Goal: Task Accomplishment & Management: Manage account settings

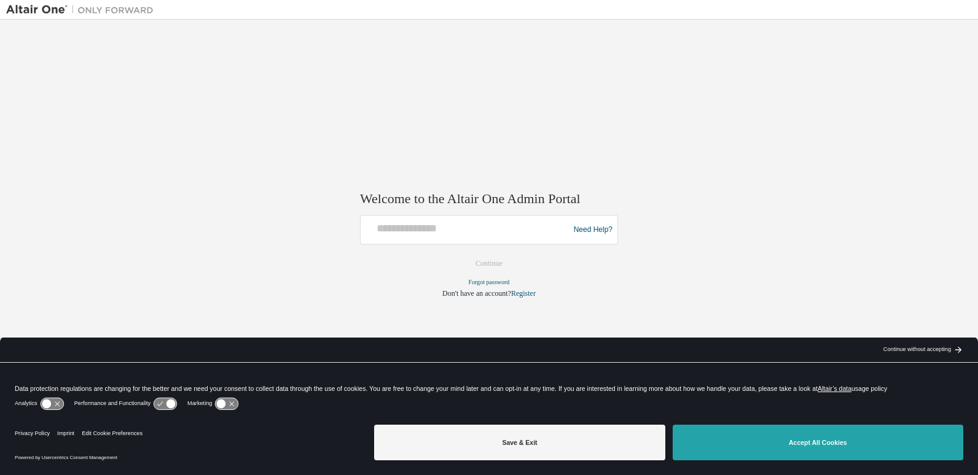
click at [836, 441] on button "Accept All Cookies" at bounding box center [817, 443] width 290 height 36
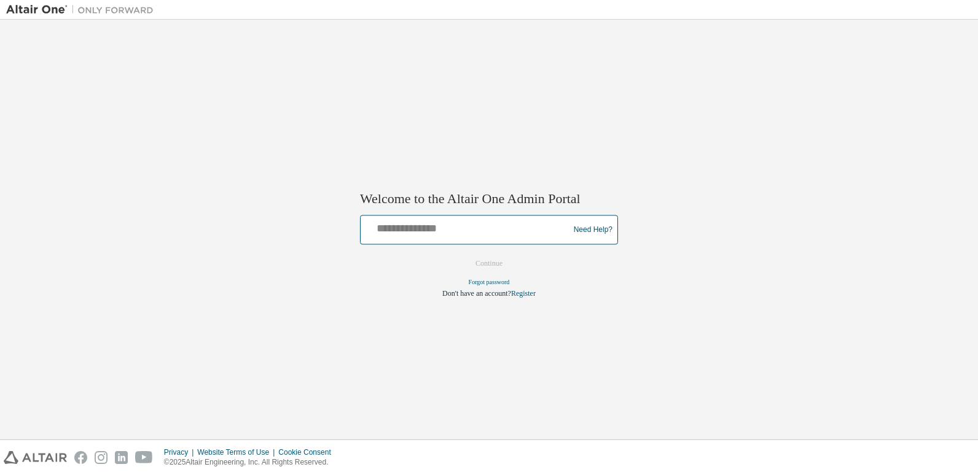
click at [444, 230] on input "text" at bounding box center [466, 228] width 202 height 18
type input "*"
type input "**********"
click at [462, 255] on button "Continue" at bounding box center [488, 264] width 53 height 18
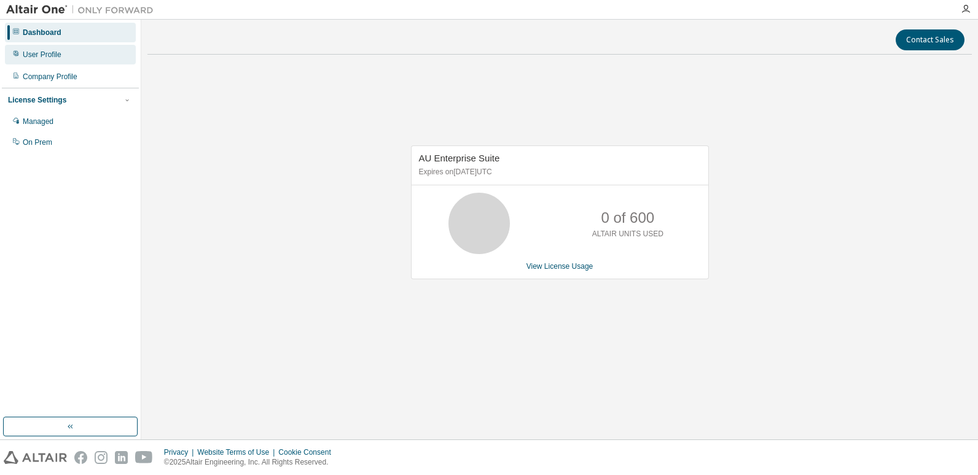
click at [68, 53] on div "User Profile" at bounding box center [70, 55] width 131 height 20
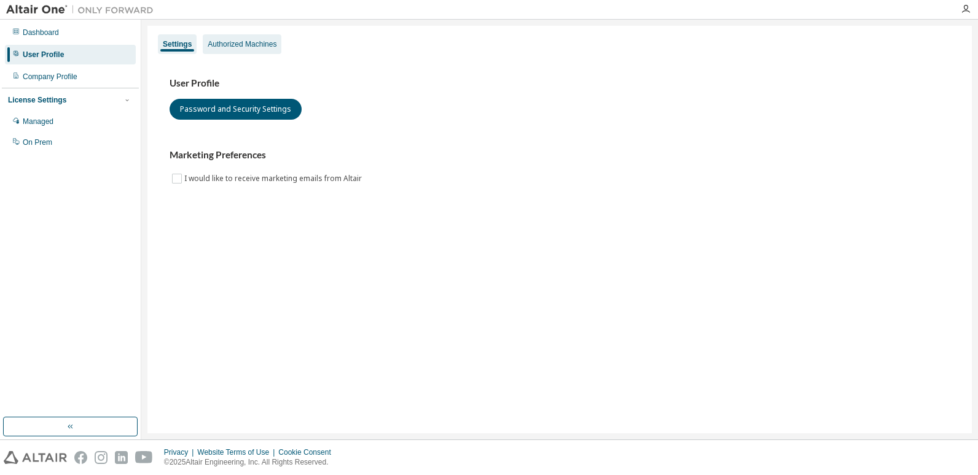
click at [234, 46] on div "Authorized Machines" at bounding box center [242, 44] width 69 height 10
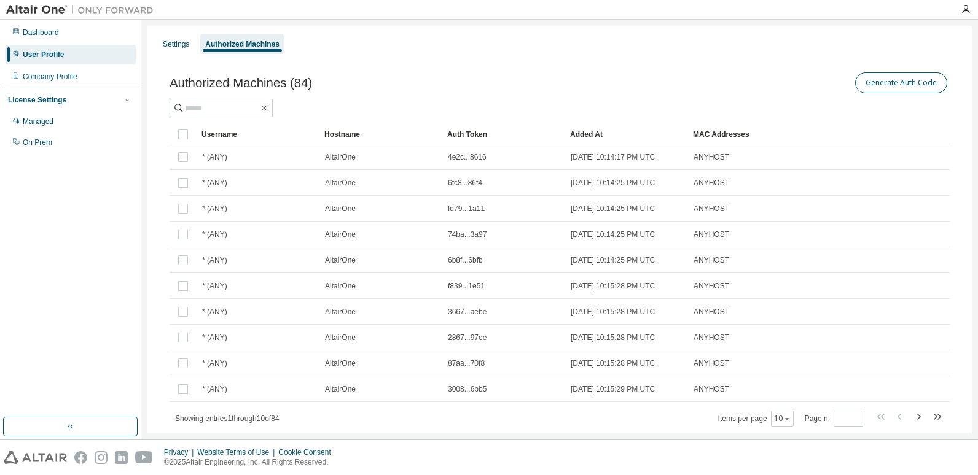
click at [882, 74] on div "Generate Auth Code" at bounding box center [754, 83] width 390 height 26
click at [882, 84] on button "Generate Auth Code" at bounding box center [901, 82] width 92 height 21
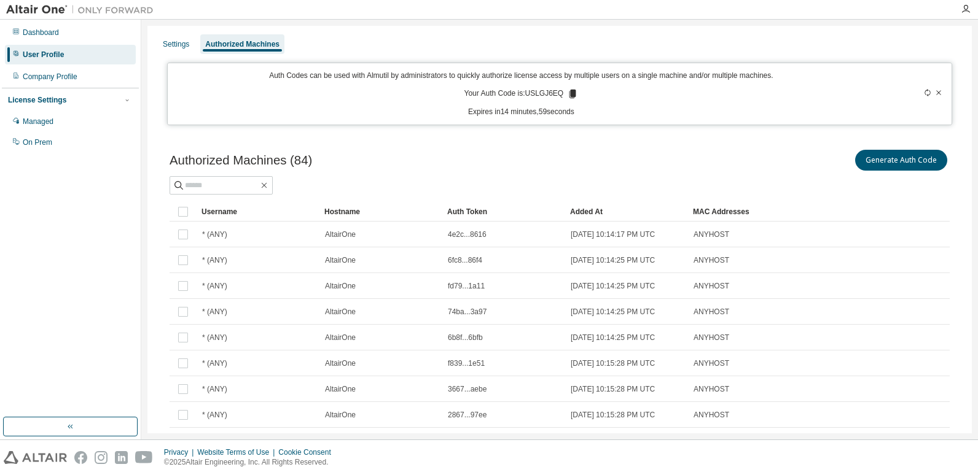
click at [936, 95] on div at bounding box center [905, 94] width 77 height 47
click at [936, 93] on icon at bounding box center [938, 92] width 5 height 4
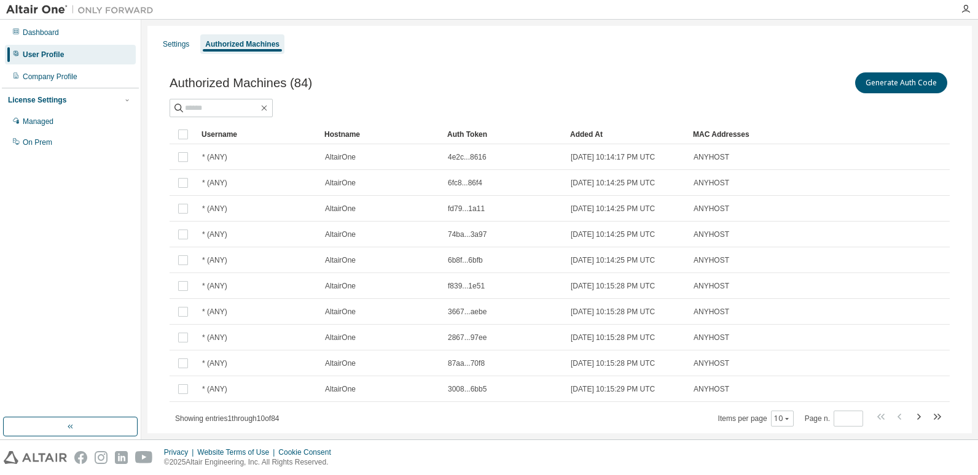
scroll to position [33, 0]
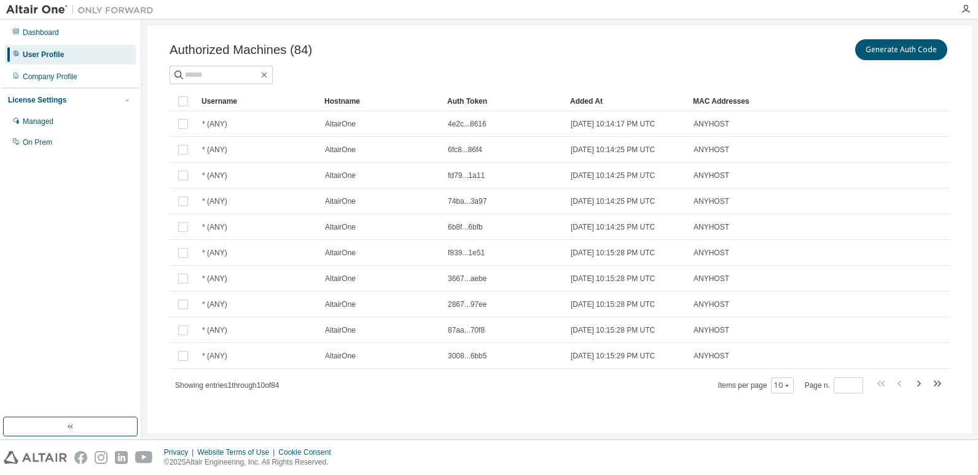
click at [427, 35] on div "Authorized Machines (84) Generate Auth Code Clear Load Save Save As Field Opera…" at bounding box center [559, 224] width 809 height 404
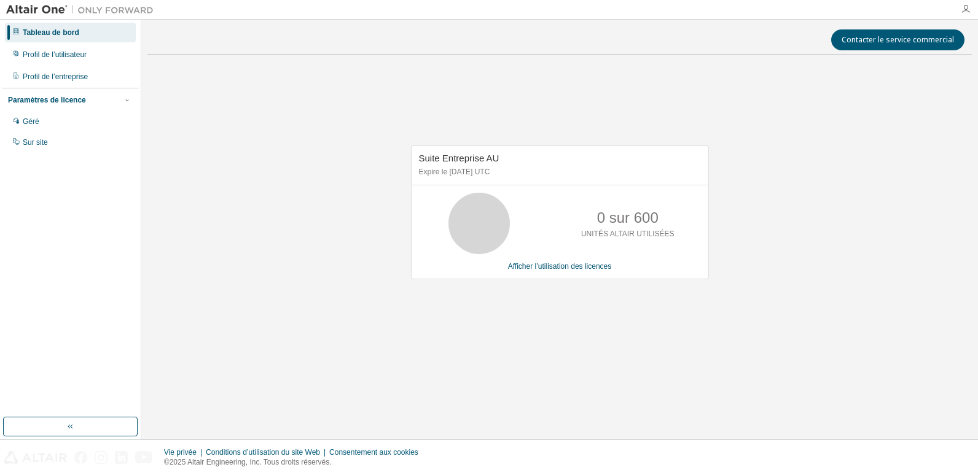
click at [965, 7] on icon "button" at bounding box center [965, 9] width 10 height 10
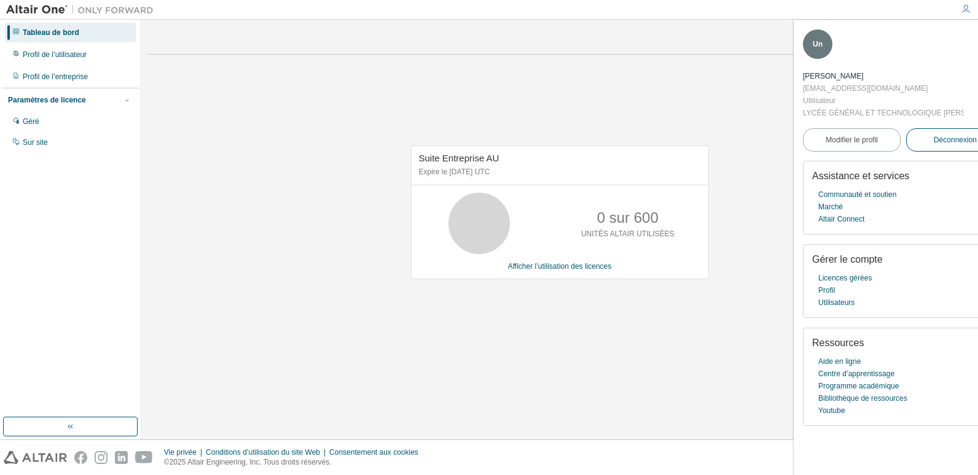
click at [939, 140] on span "Déconnexion" at bounding box center [954, 140] width 43 height 12
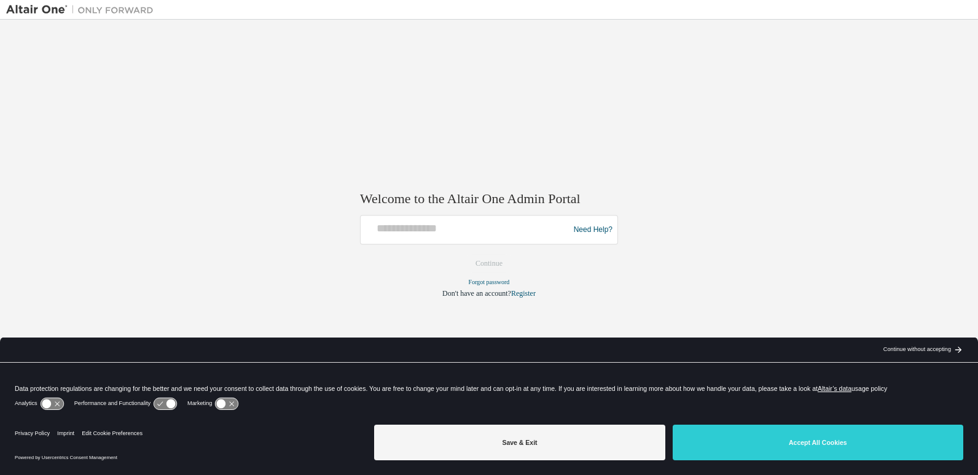
click at [922, 351] on div "Continue without accepting" at bounding box center [917, 350] width 68 height 10
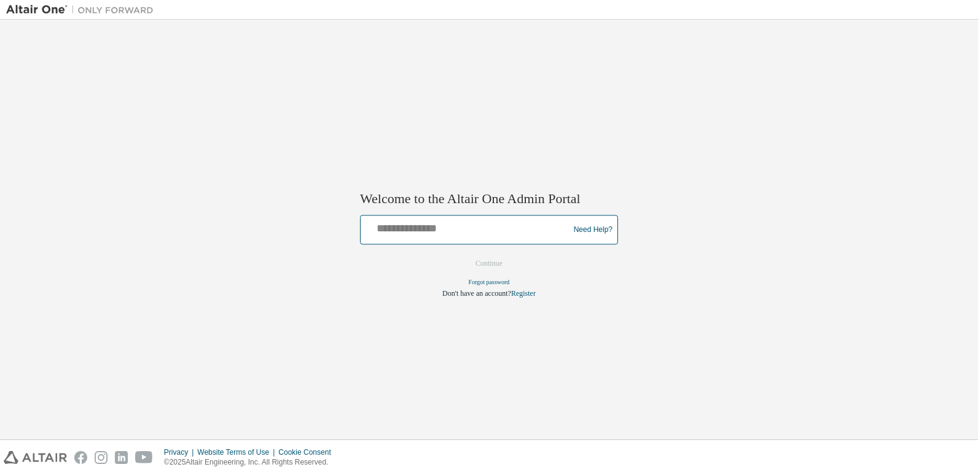
click at [375, 225] on input "text" at bounding box center [466, 228] width 202 height 18
type input "**********"
click at [490, 263] on button "Continue" at bounding box center [488, 264] width 53 height 18
